Goal: Task Accomplishment & Management: Use online tool/utility

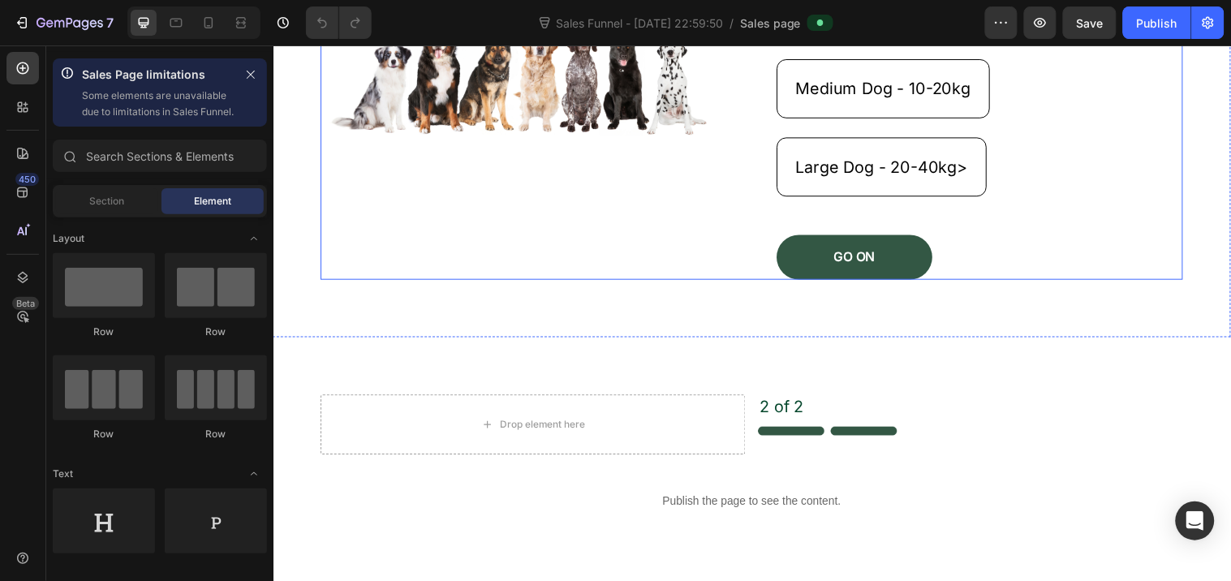
scroll to position [360, 0]
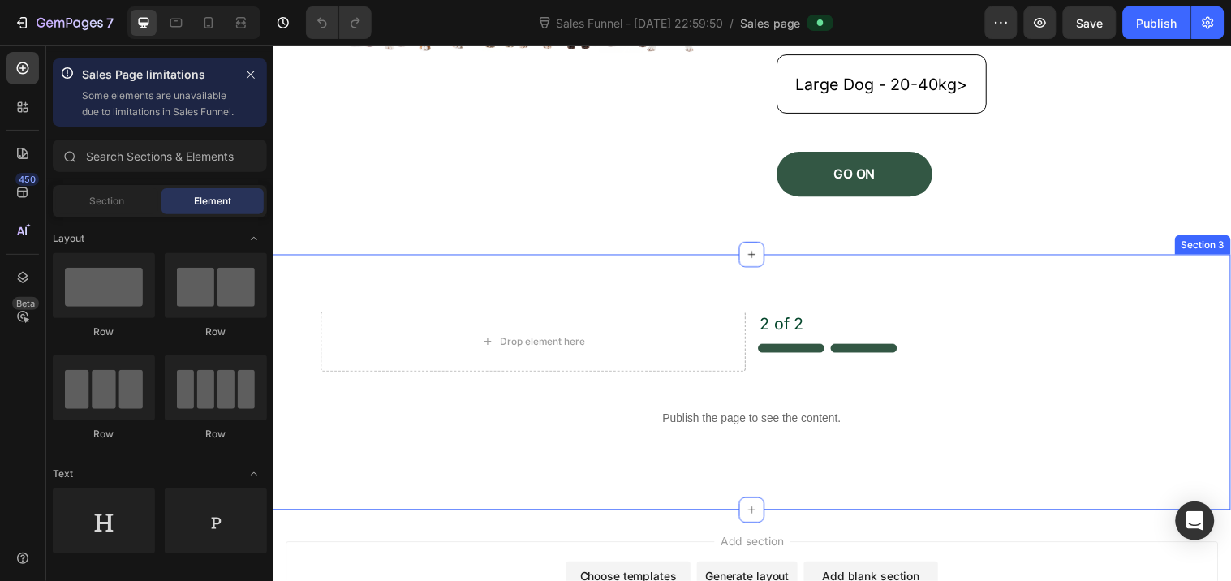
click at [692, 286] on div "Product Images Houndwell Micro-fibre Towel Product Title $0.00 Product Price Pr…" at bounding box center [760, 386] width 974 height 260
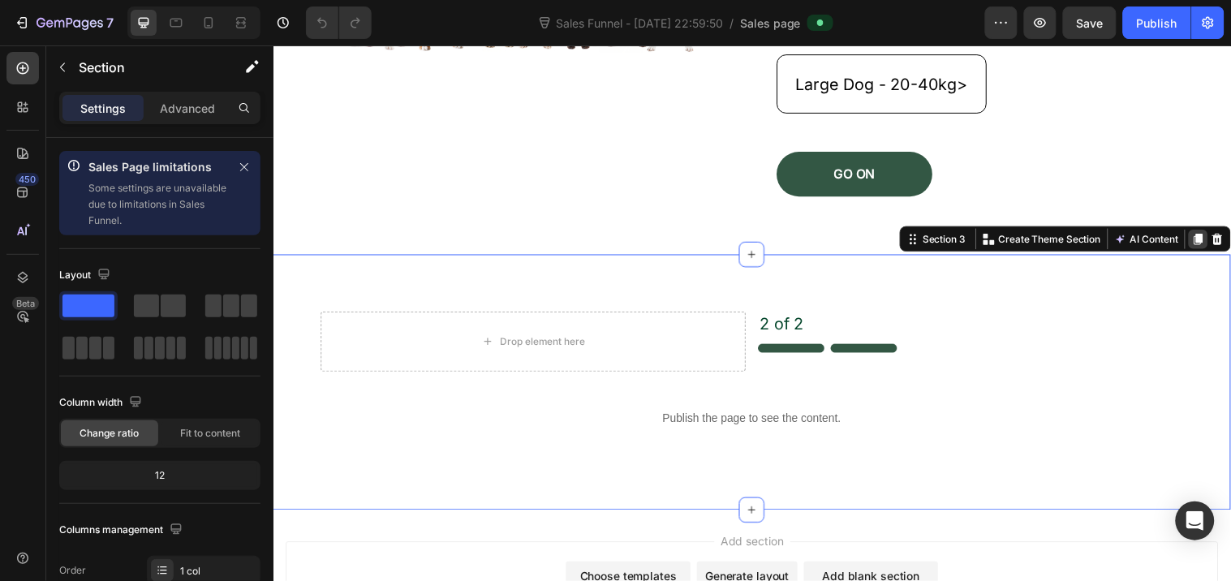
click at [1209, 247] on icon at bounding box center [1213, 240] width 9 height 11
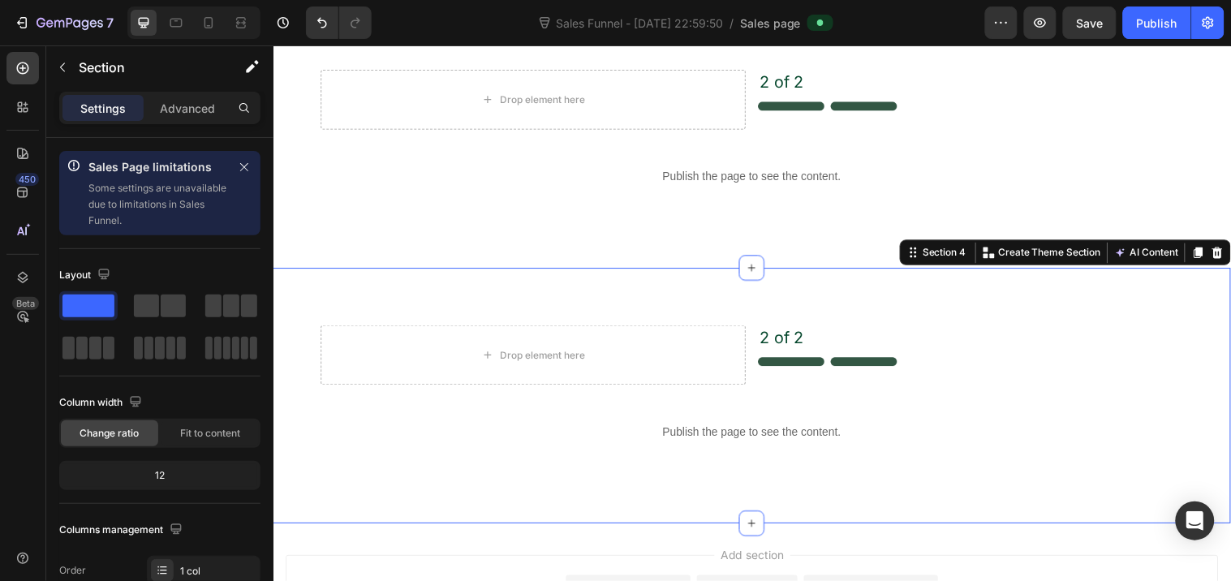
scroll to position [603, 0]
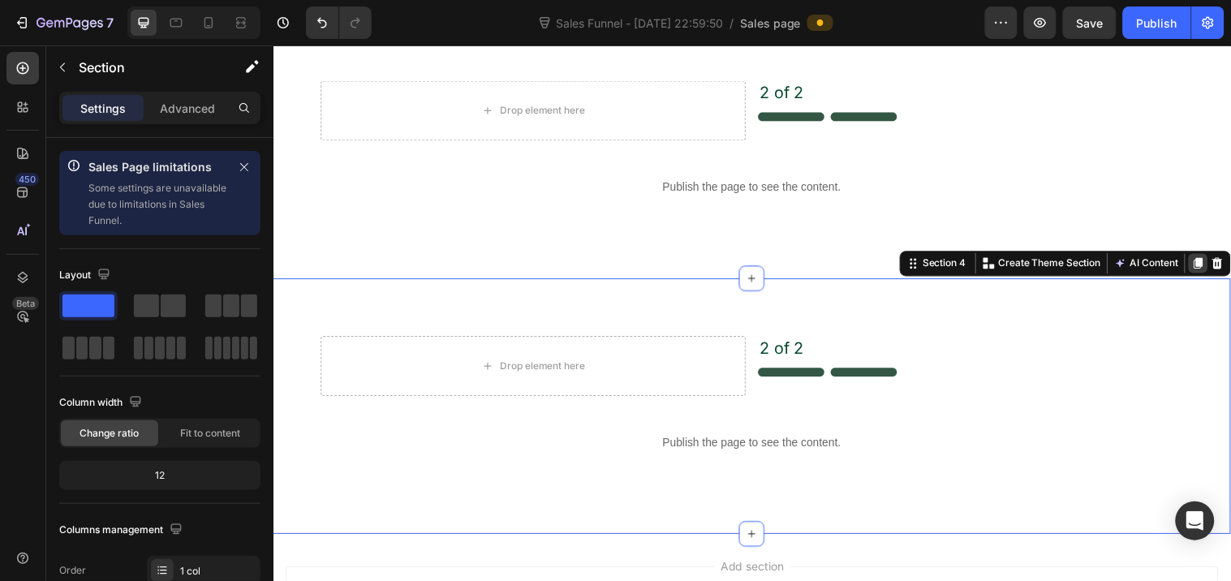
click at [1209, 264] on icon at bounding box center [1213, 266] width 9 height 11
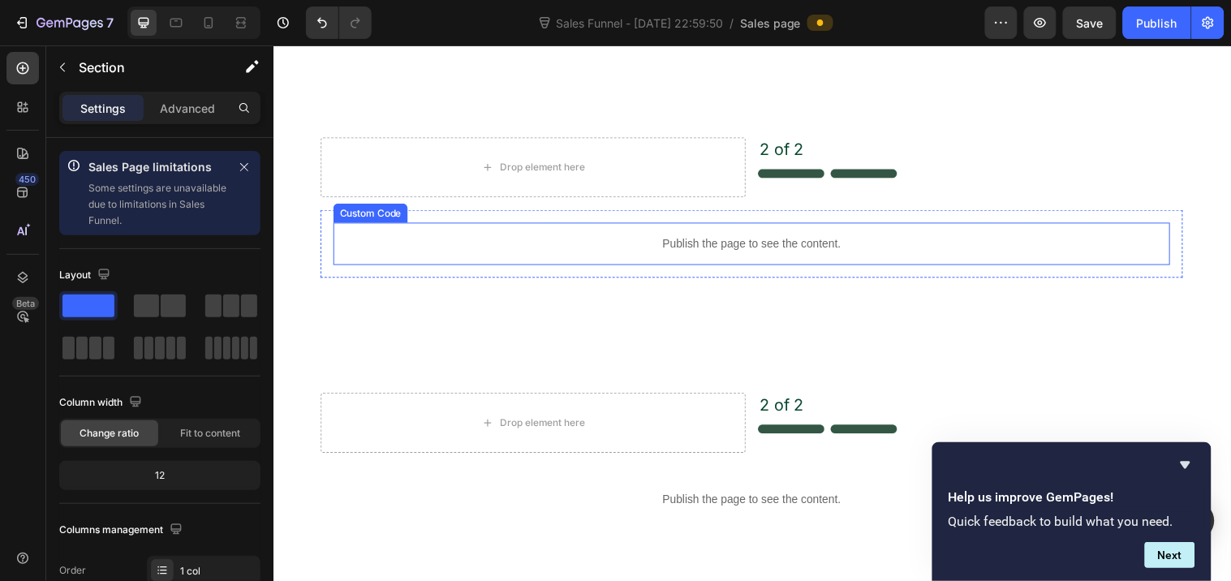
scroll to position [592, 0]
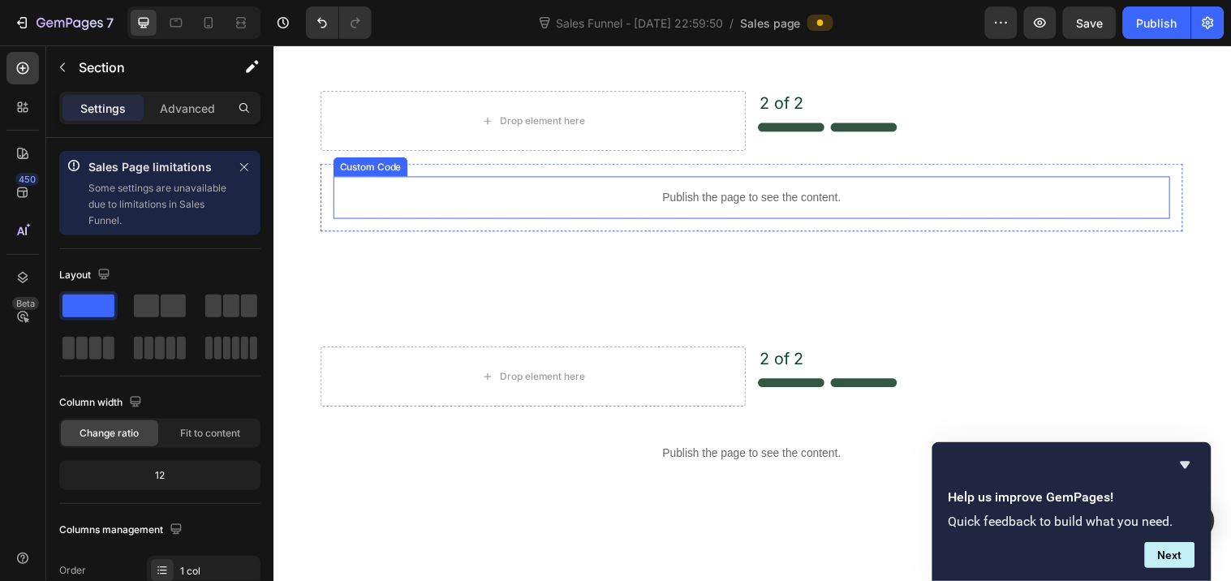
click at [712, 198] on p "Publish the page to see the content." at bounding box center [759, 199] width 851 height 17
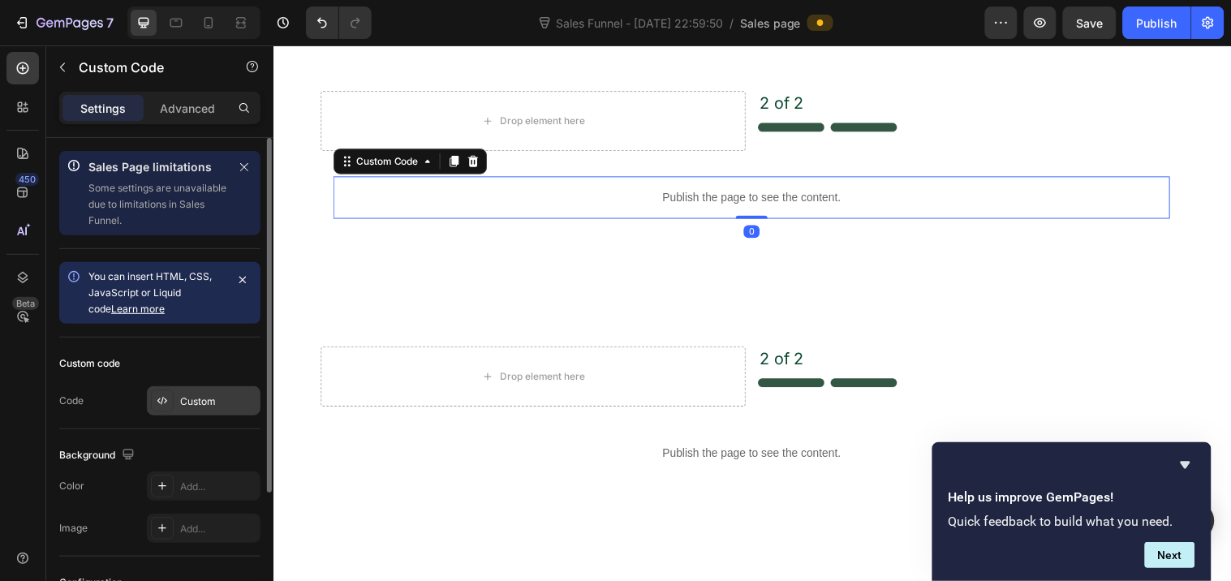
click at [169, 399] on div at bounding box center [162, 401] width 23 height 23
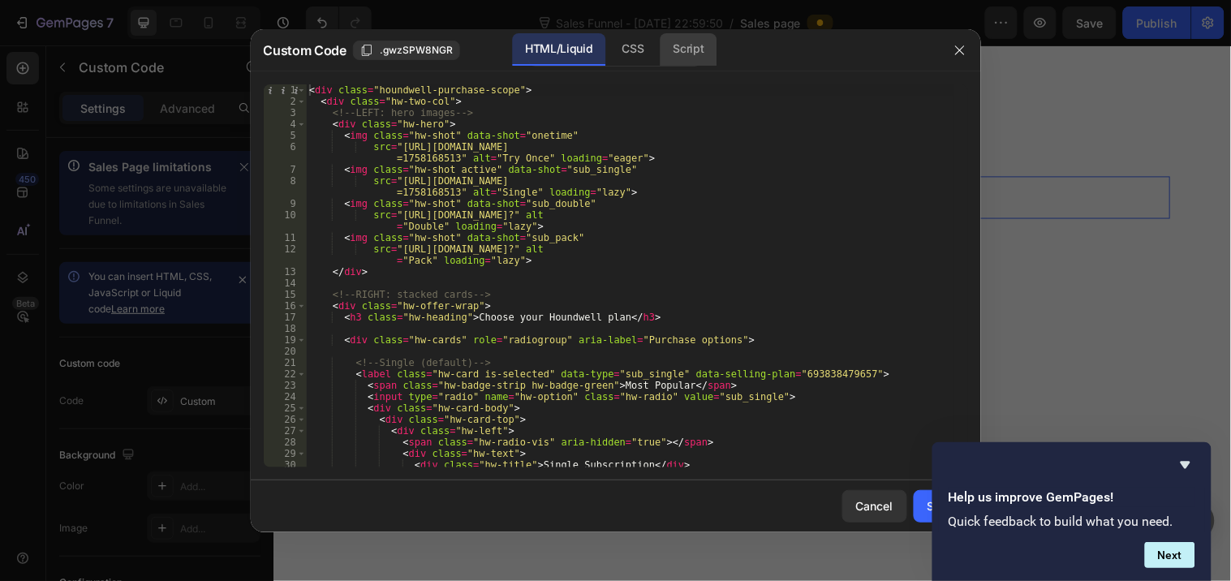
click at [687, 49] on div "Script" at bounding box center [689, 49] width 57 height 32
